Goal: Task Accomplishment & Management: Manage account settings

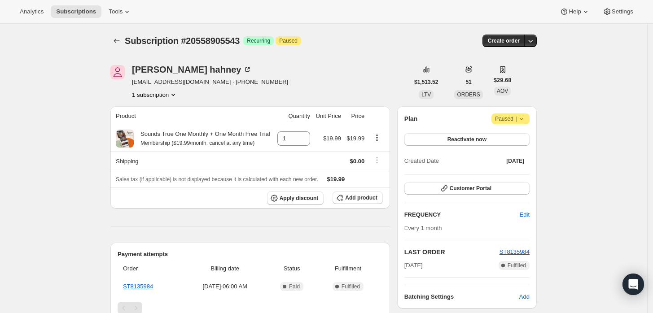
click at [526, 123] on icon at bounding box center [521, 118] width 9 height 9
click at [592, 131] on div "Subscription #20558905543. This page is ready Subscription #20558905543 Success…" at bounding box center [323, 304] width 647 height 560
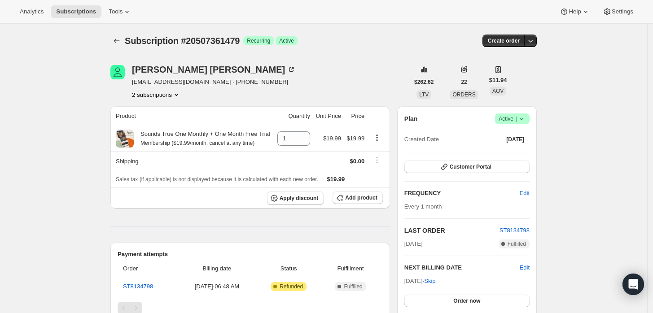
click at [526, 121] on icon at bounding box center [521, 118] width 9 height 9
click at [513, 154] on span "Cancel subscription" at bounding box center [515, 151] width 51 height 7
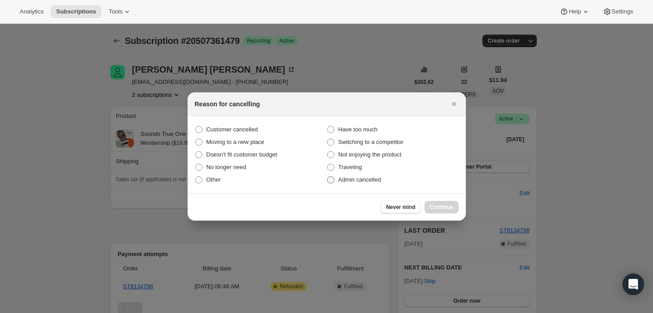
click at [367, 180] on span "Admin cancelled" at bounding box center [359, 179] width 43 height 7
click at [328, 177] on input "Admin cancelled" at bounding box center [327, 176] width 0 height 0
radio input "true"
click at [442, 209] on span "Continue" at bounding box center [441, 207] width 23 height 7
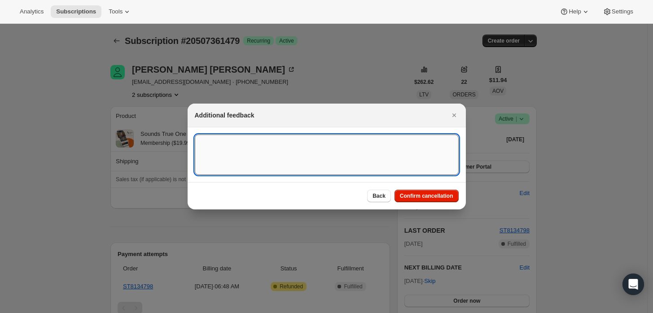
click at [348, 170] on textarea ":rbj:" at bounding box center [327, 155] width 264 height 40
type textarea "Customer refunded main order."
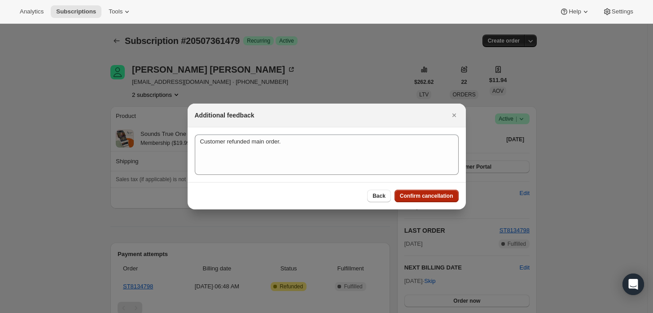
click at [423, 193] on span "Confirm cancellation" at bounding box center [426, 196] width 53 height 7
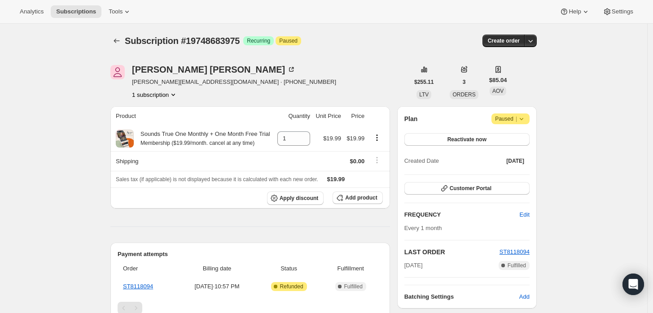
click at [526, 119] on icon at bounding box center [521, 118] width 9 height 9
click at [397, 83] on div "[PERSON_NAME] [PERSON_NAME][EMAIL_ADDRESS][DOMAIN_NAME] · [PHONE_NUMBER] 1 subs…" at bounding box center [259, 82] width 298 height 34
